Goal: Find specific page/section

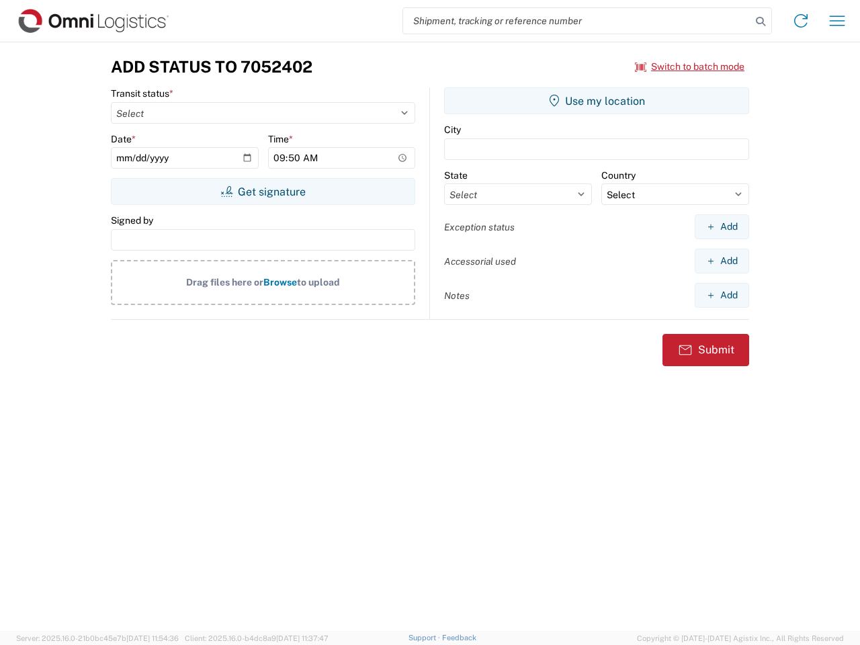
click at [577, 21] on input "search" at bounding box center [577, 21] width 348 height 26
click at [761, 21] on icon at bounding box center [760, 21] width 19 height 19
click at [801, 21] on icon at bounding box center [800, 20] width 21 height 21
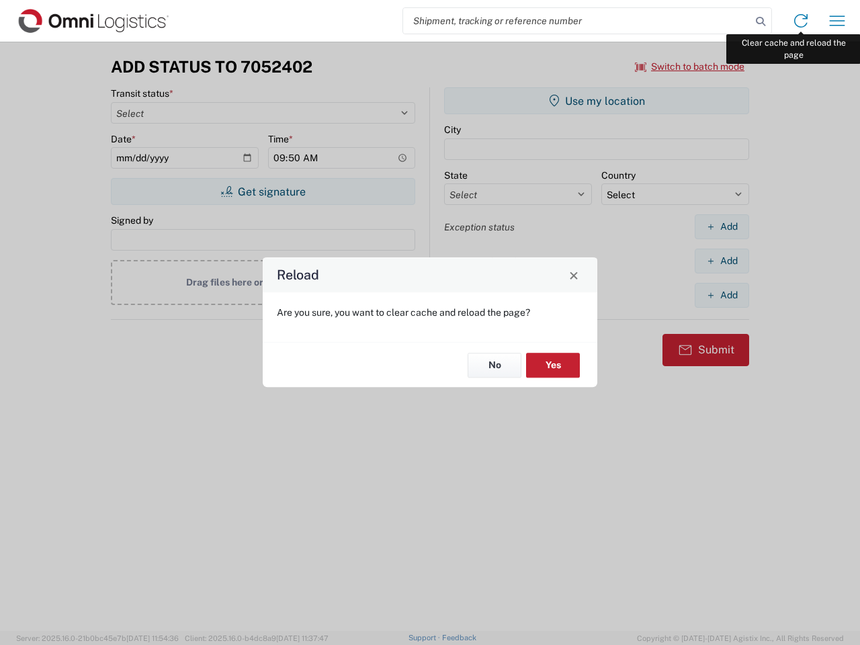
click at [837, 21] on div "Reload Are you sure, you want to clear cache and reload the page? No Yes" at bounding box center [430, 322] width 860 height 645
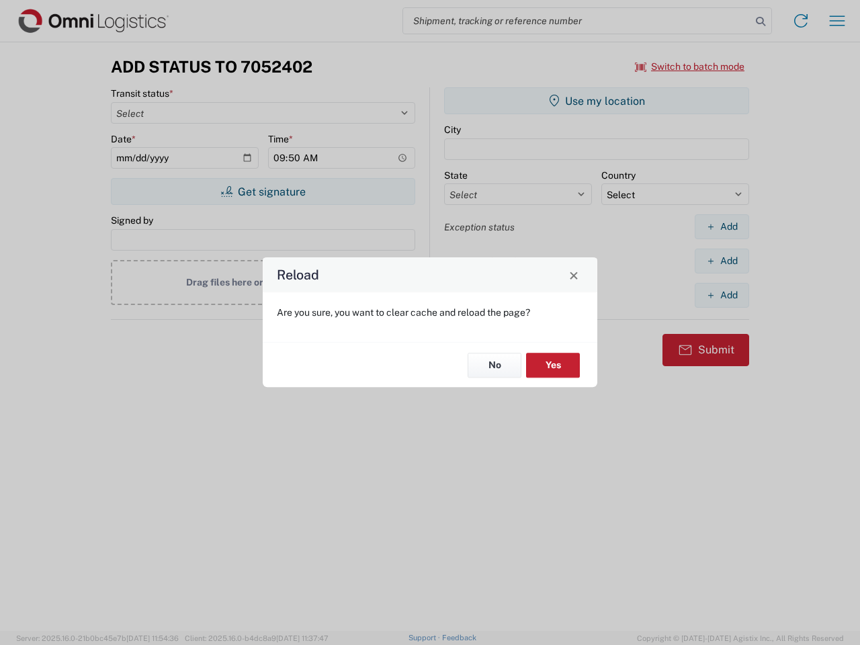
click at [690, 67] on div "Reload Are you sure, you want to clear cache and reload the page? No Yes" at bounding box center [430, 322] width 860 height 645
click at [263, 191] on div "Reload Are you sure, you want to clear cache and reload the page? No Yes" at bounding box center [430, 322] width 860 height 645
click at [597, 101] on div "Reload Are you sure, you want to clear cache and reload the page? No Yes" at bounding box center [430, 322] width 860 height 645
click at [722, 226] on div "Reload Are you sure, you want to clear cache and reload the page? No Yes" at bounding box center [430, 322] width 860 height 645
click at [722, 261] on div "Reload Are you sure, you want to clear cache and reload the page? No Yes" at bounding box center [430, 322] width 860 height 645
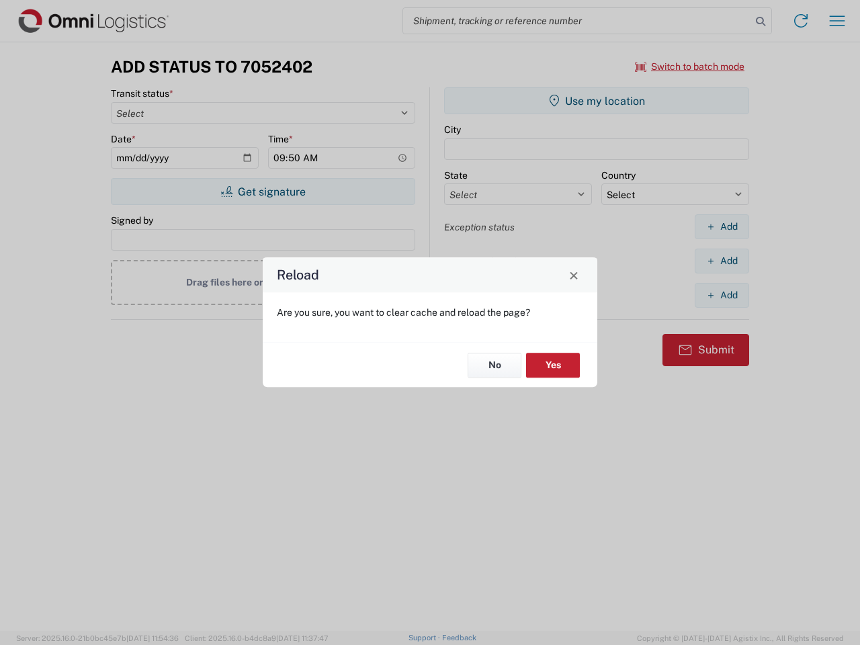
click at [722, 295] on div "Reload Are you sure, you want to clear cache and reload the page? No Yes" at bounding box center [430, 322] width 860 height 645
